Goal: Task Accomplishment & Management: Complete application form

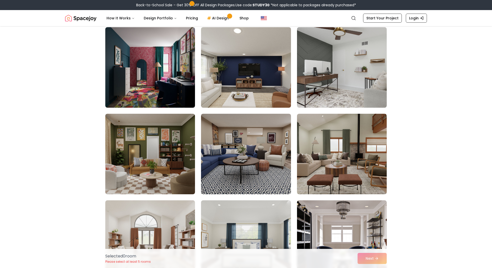
scroll to position [821, 0]
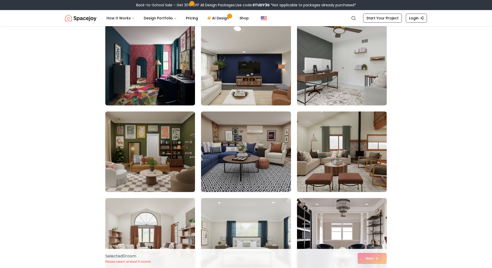
click at [358, 160] on img at bounding box center [342, 151] width 94 height 84
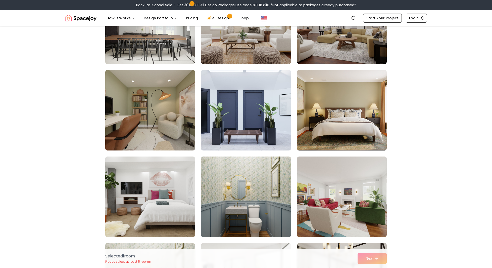
scroll to position [386, 0]
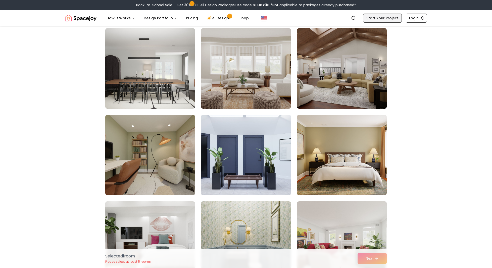
click at [398, 20] on link "Start Your Project" at bounding box center [382, 18] width 39 height 9
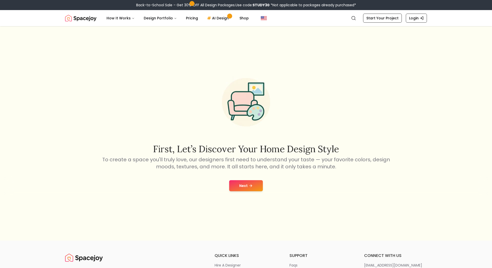
click at [243, 188] on button "Next" at bounding box center [246, 185] width 34 height 11
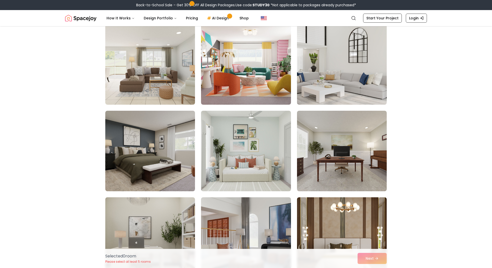
scroll to position [302, 0]
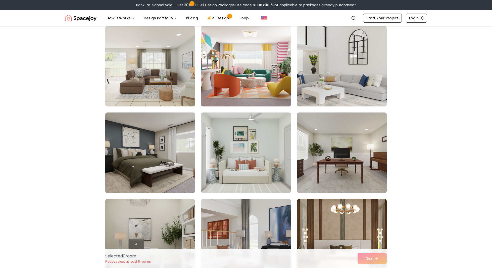
click at [136, 162] on img at bounding box center [150, 152] width 94 height 84
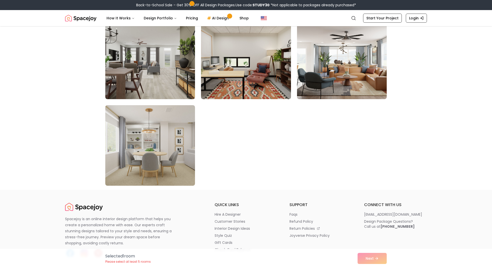
scroll to position [2817, 0]
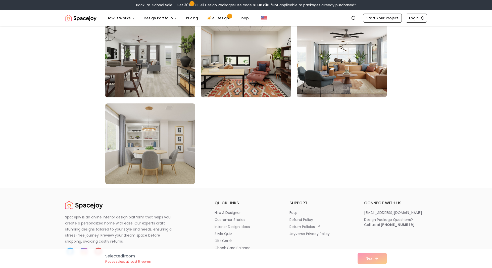
click at [148, 70] on img at bounding box center [150, 57] width 94 height 84
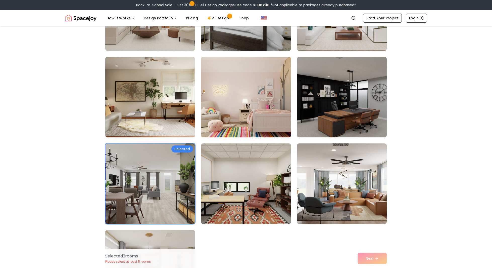
scroll to position [2669, 0]
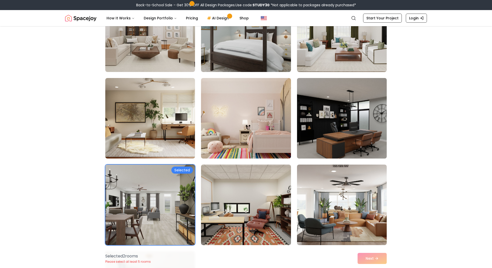
click at [335, 111] on img at bounding box center [342, 118] width 94 height 84
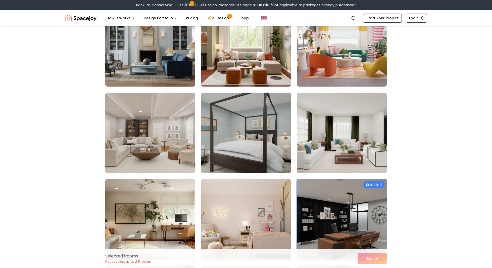
click at [340, 141] on img at bounding box center [342, 132] width 94 height 84
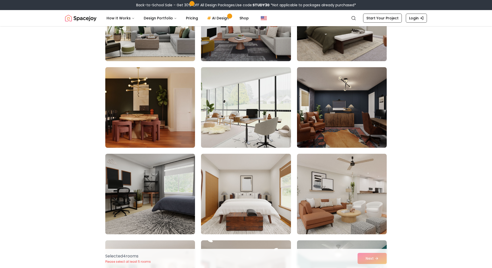
scroll to position [865, 0]
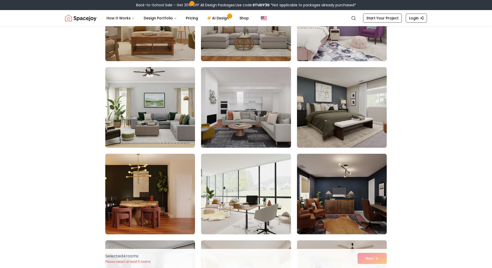
click at [336, 109] on img at bounding box center [342, 107] width 90 height 80
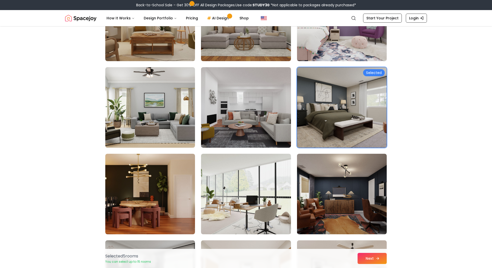
click at [372, 257] on button "Next" at bounding box center [371, 257] width 29 height 11
